Goal: Transaction & Acquisition: Book appointment/travel/reservation

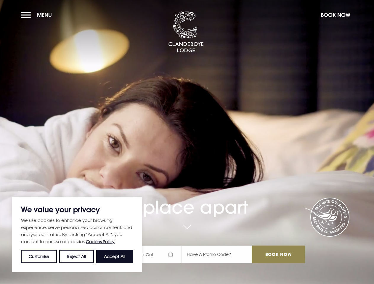
click at [187, 142] on div "A place apart Check In Check Out Mon Tue Wed Thur Fri Sat Sun Mon Tue Wed Thur …" at bounding box center [187, 199] width 242 height 140
click at [39, 257] on button "Customise" at bounding box center [39, 256] width 36 height 13
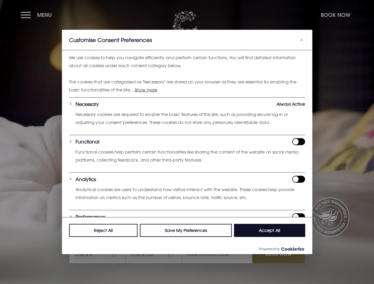
click at [115, 257] on div at bounding box center [187, 142] width 374 height 284
click at [38, 15] on div at bounding box center [187, 142] width 374 height 284
click at [335, 15] on div at bounding box center [187, 142] width 374 height 284
click at [156, 255] on div at bounding box center [187, 142] width 374 height 284
